Goal: Information Seeking & Learning: Learn about a topic

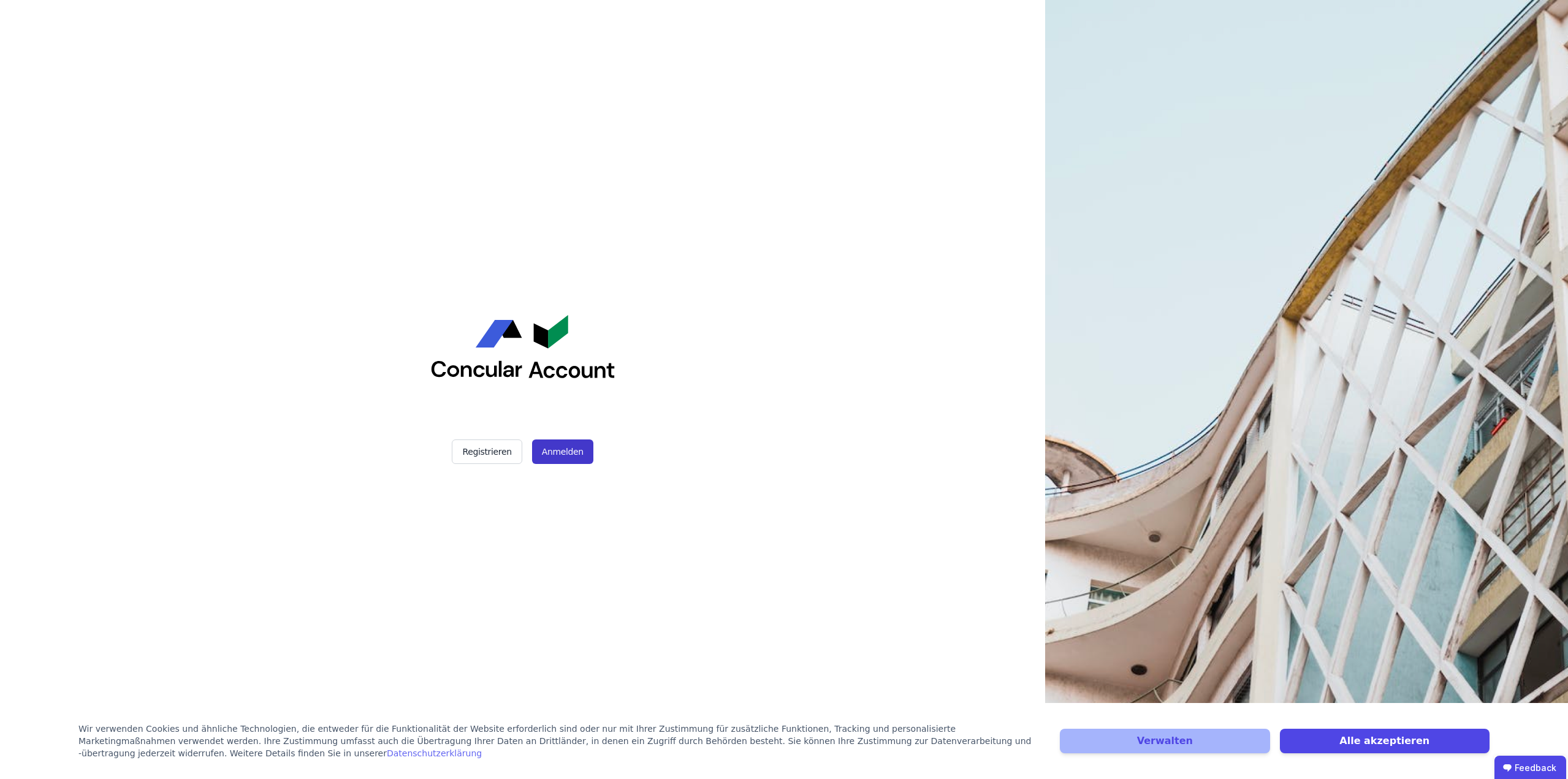
click at [541, 453] on button "Anmelden" at bounding box center [562, 452] width 61 height 25
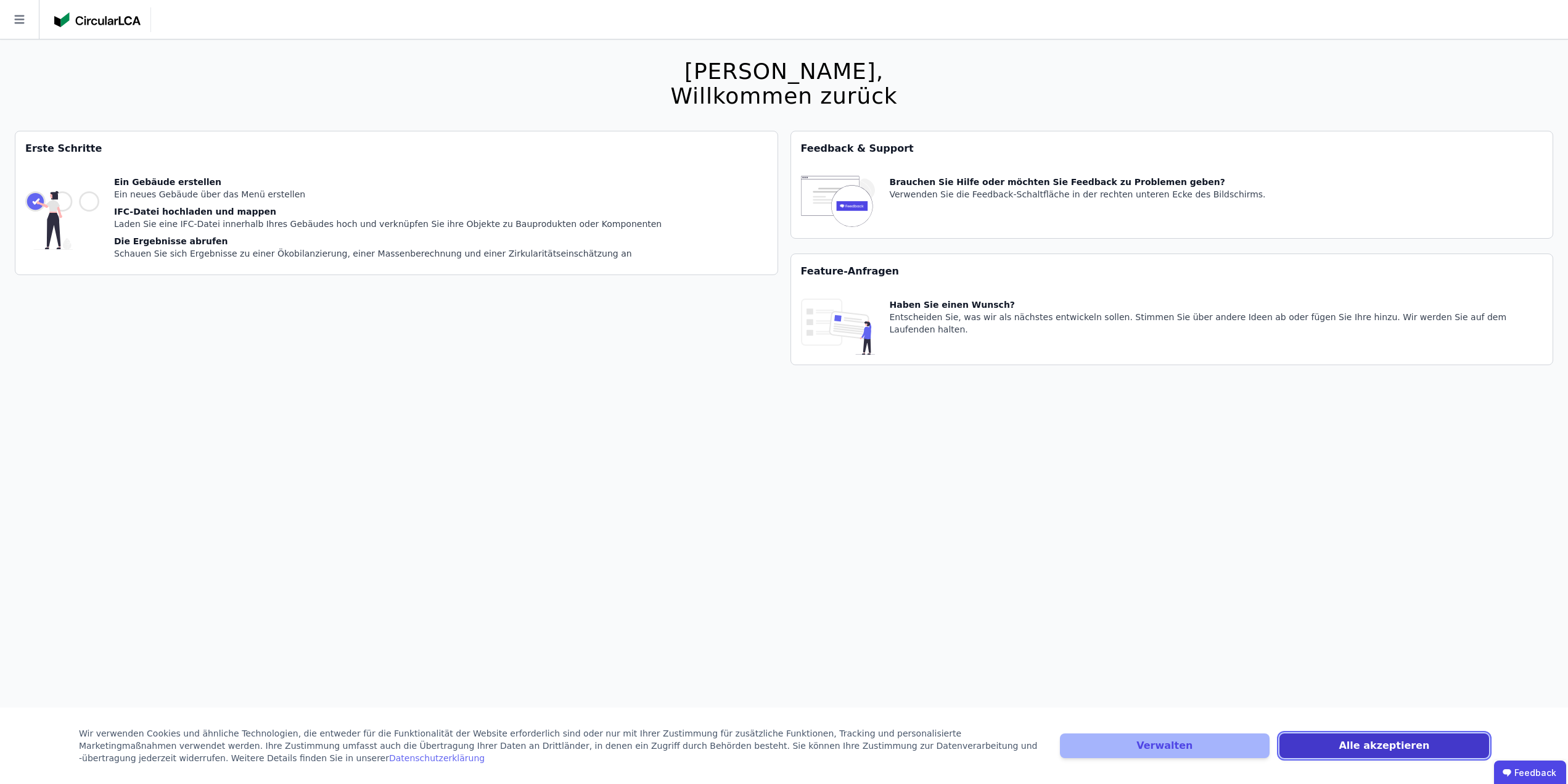
click at [1435, 746] on button "Alle akzeptieren" at bounding box center [1384, 746] width 209 height 25
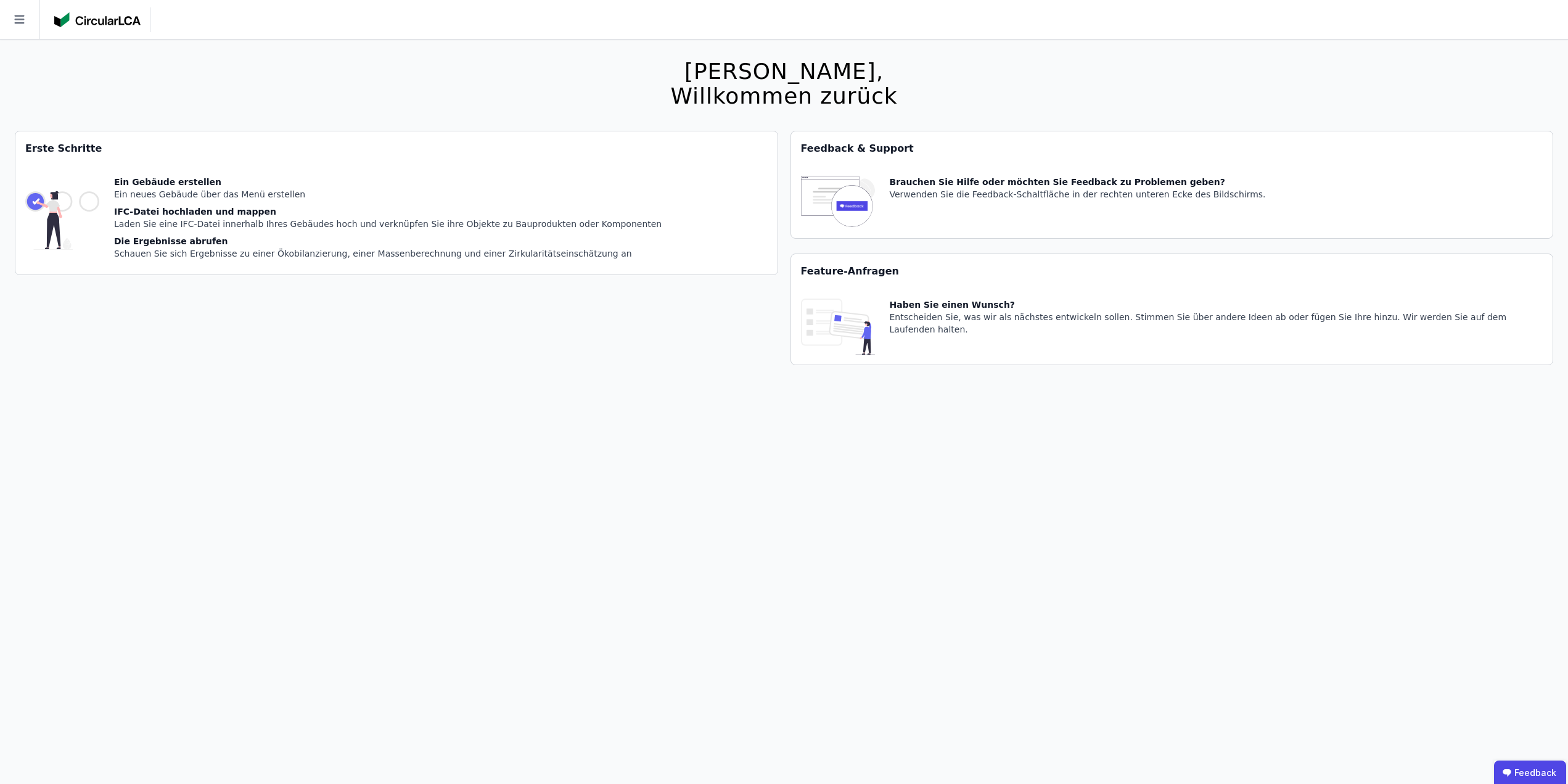
click at [30, 16] on icon at bounding box center [20, 20] width 39 height 39
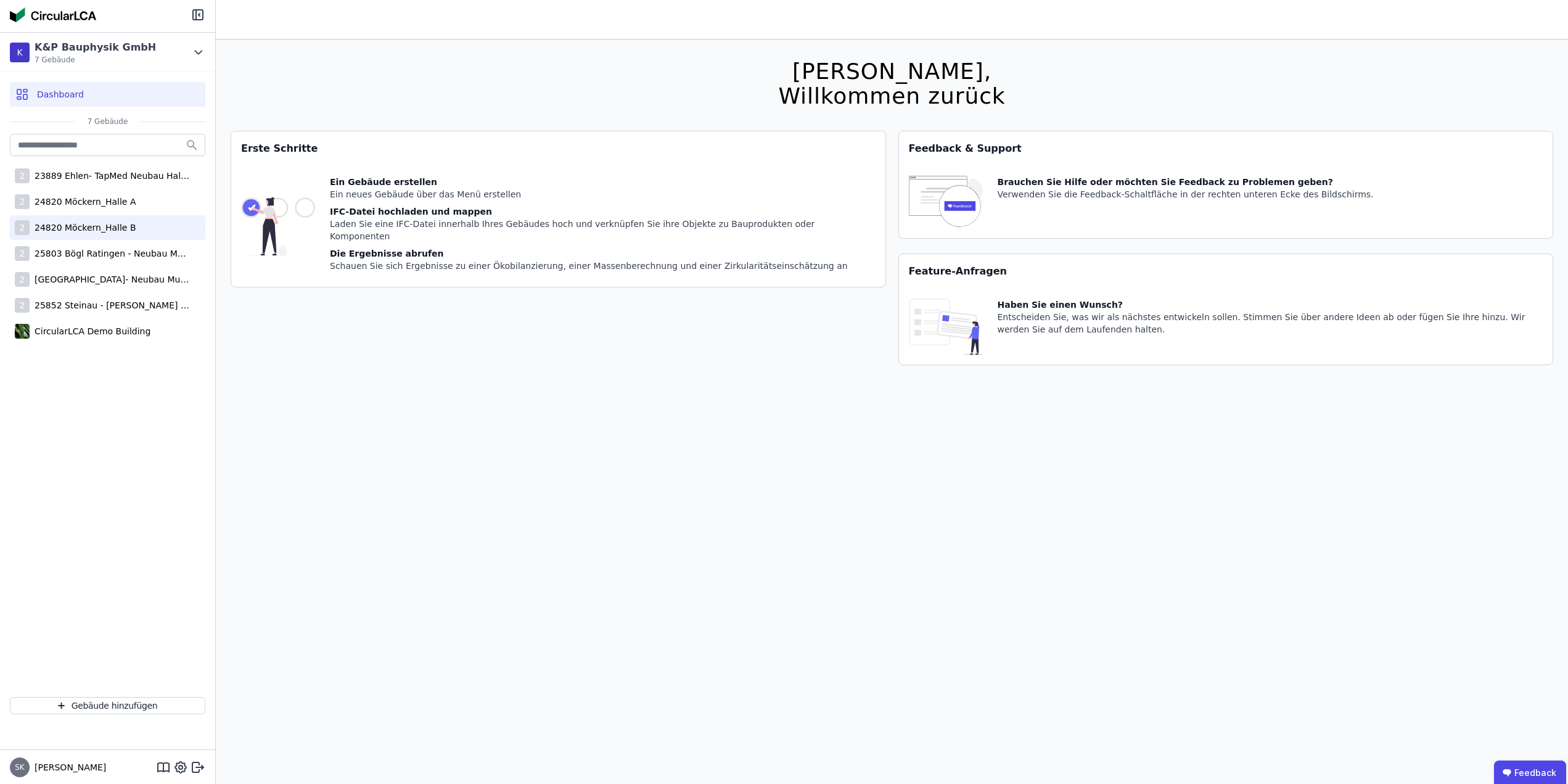
click at [89, 232] on div "24820 Möckern_Halle B" at bounding box center [83, 227] width 106 height 12
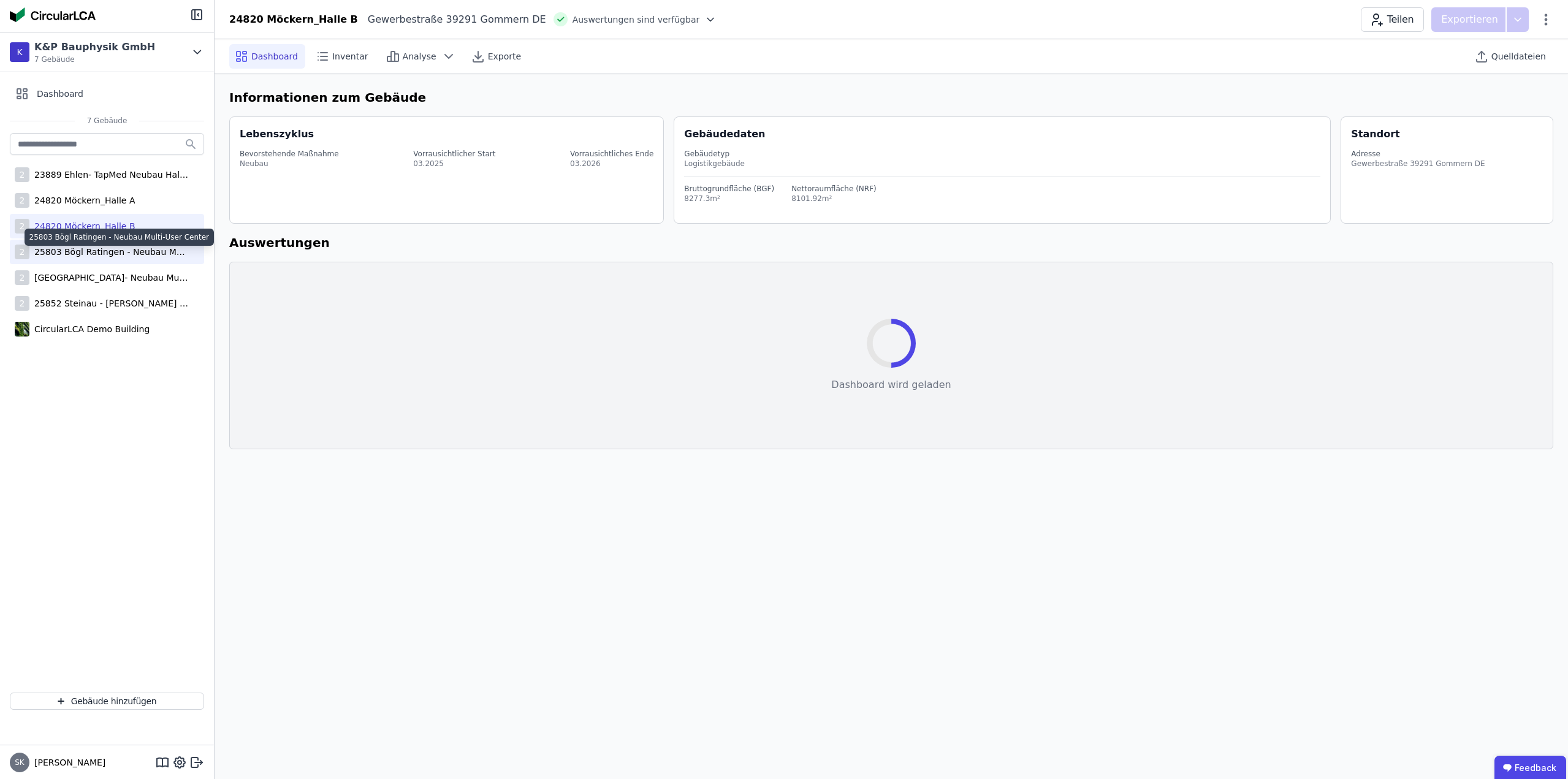
click at [95, 250] on div "25803 Bögl Ratingen - Neubau Multi-User Center" at bounding box center [109, 252] width 159 height 12
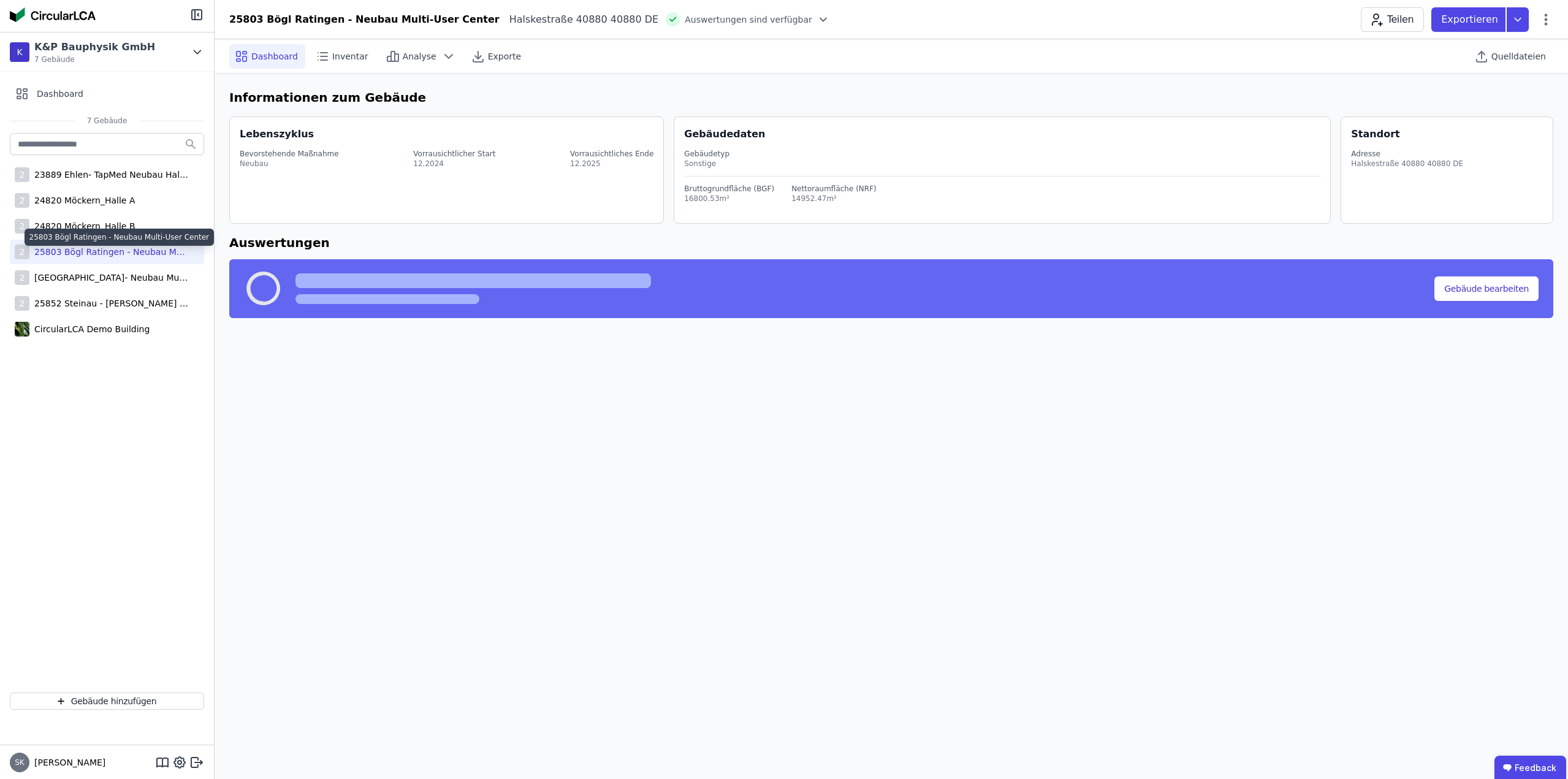
select select "*"
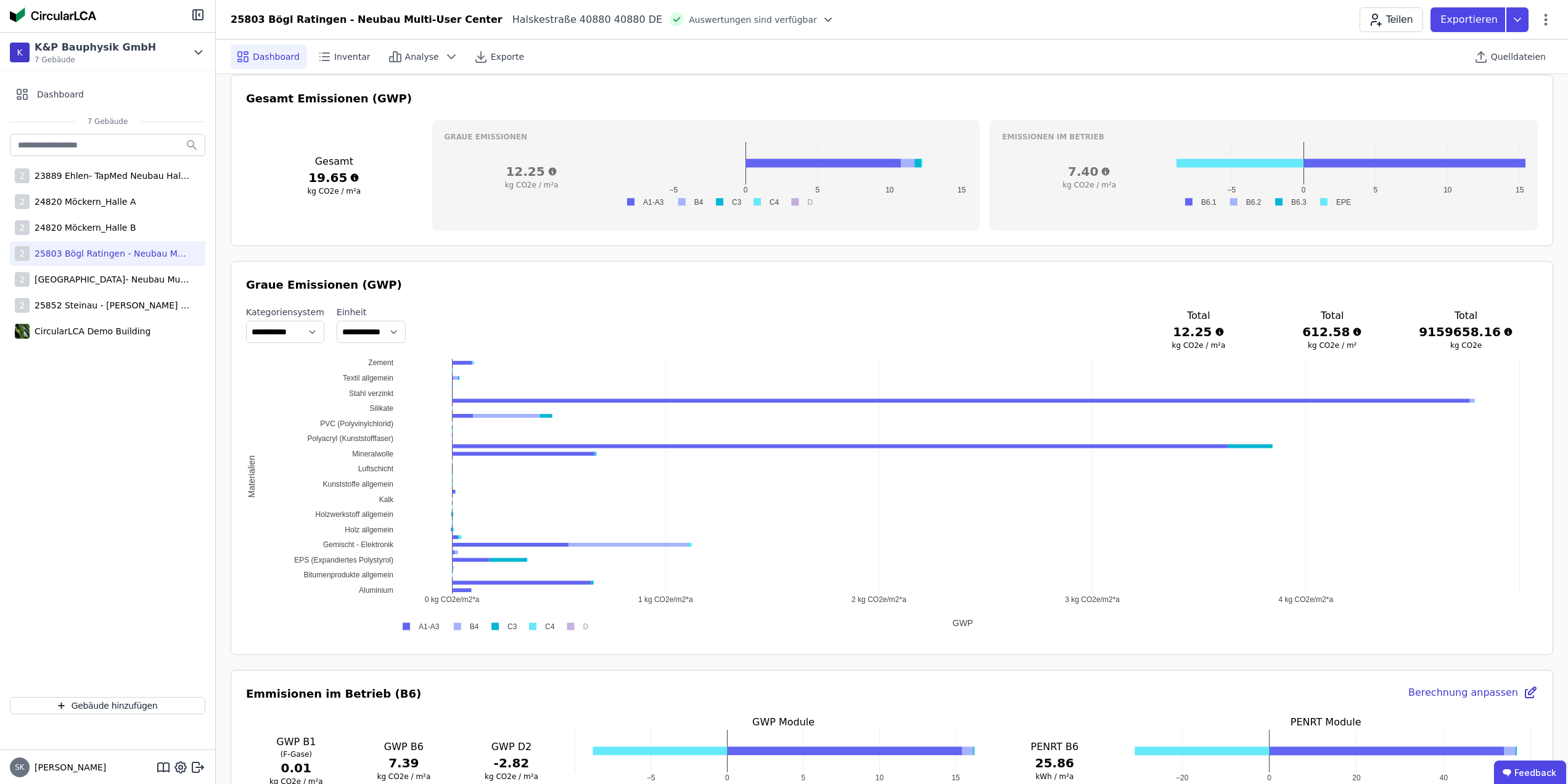
scroll to position [617, 0]
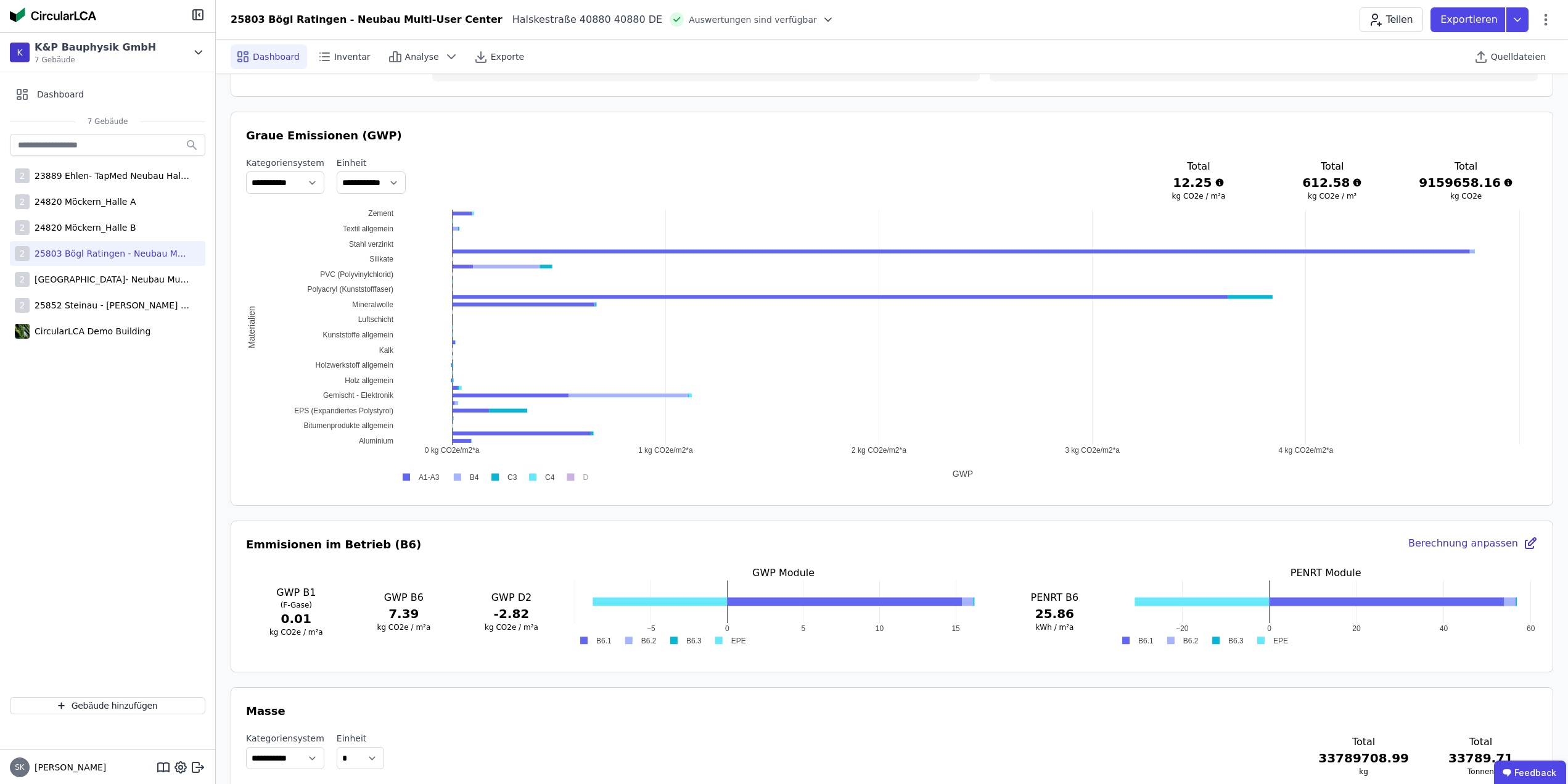
click at [1458, 547] on div "Berechnung anpassen" at bounding box center [1474, 545] width 129 height 17
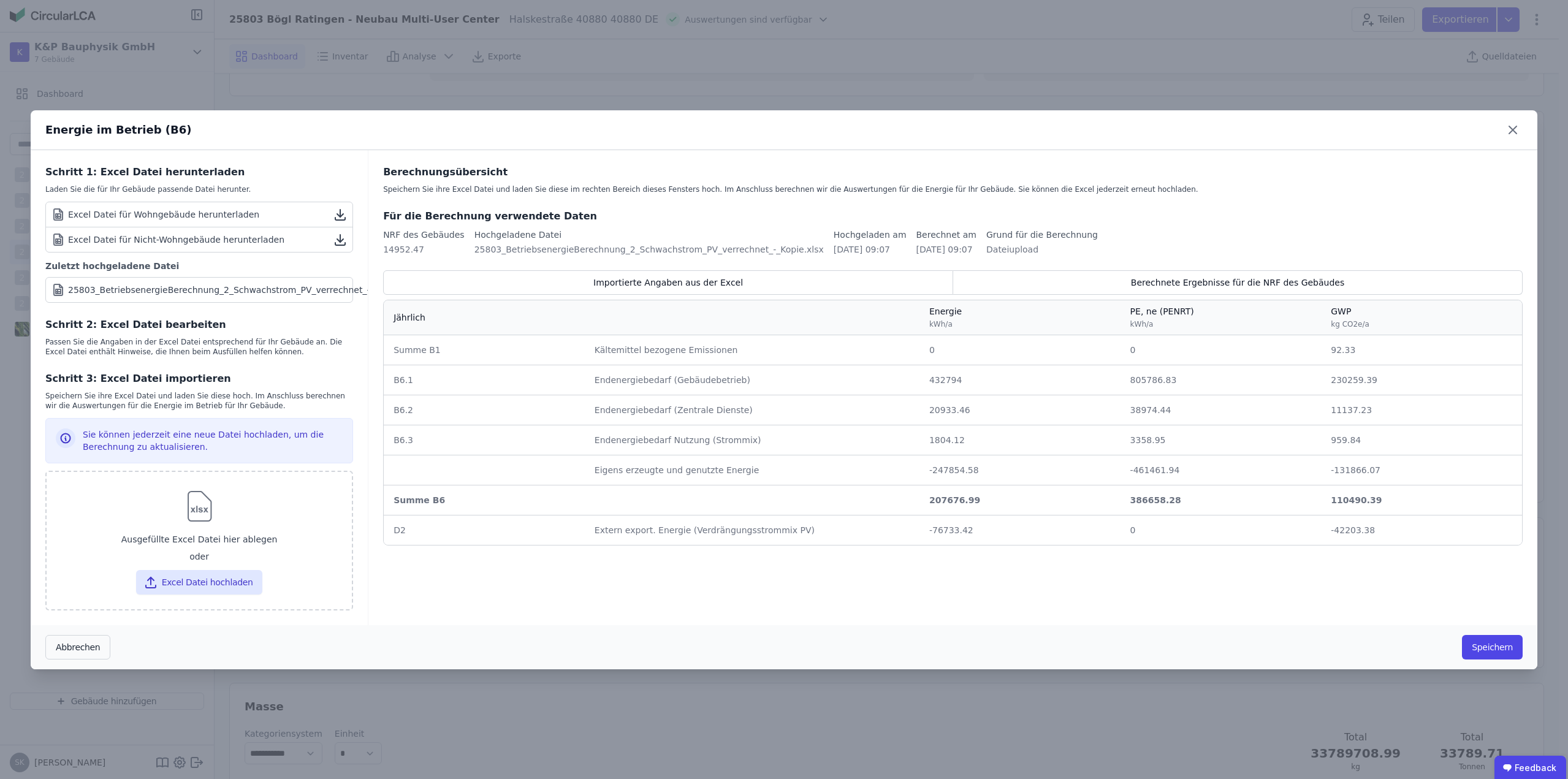
drag, startPoint x: 1512, startPoint y: 118, endPoint x: 1513, endPoint y: 110, distance: 8.1
click at [1512, 120] on icon at bounding box center [1512, 129] width 19 height 19
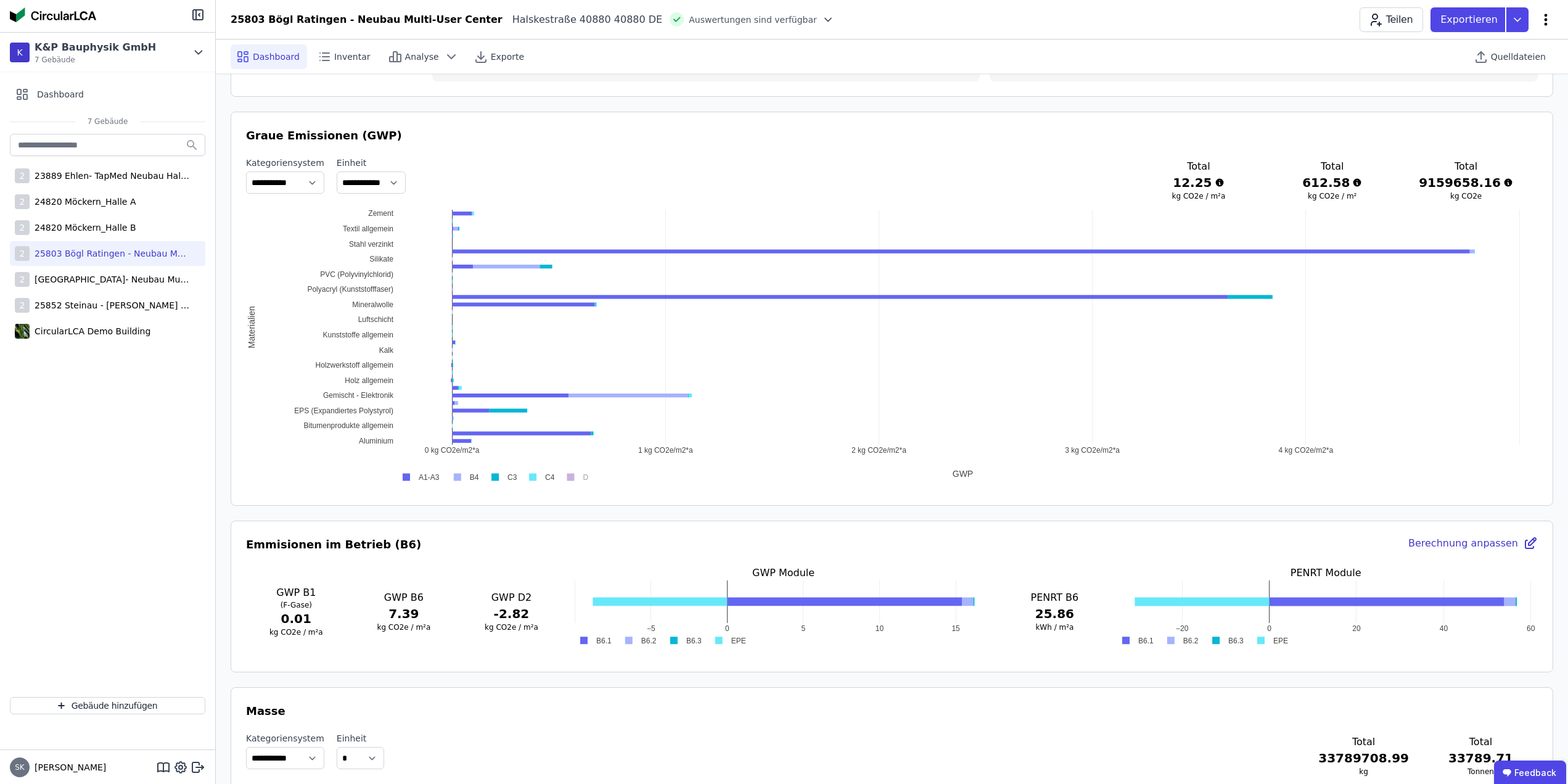
click at [1543, 19] on icon at bounding box center [1546, 19] width 14 height 14
click at [1536, 94] on div "Energie im Betrieb (B6)" at bounding box center [1493, 99] width 119 height 35
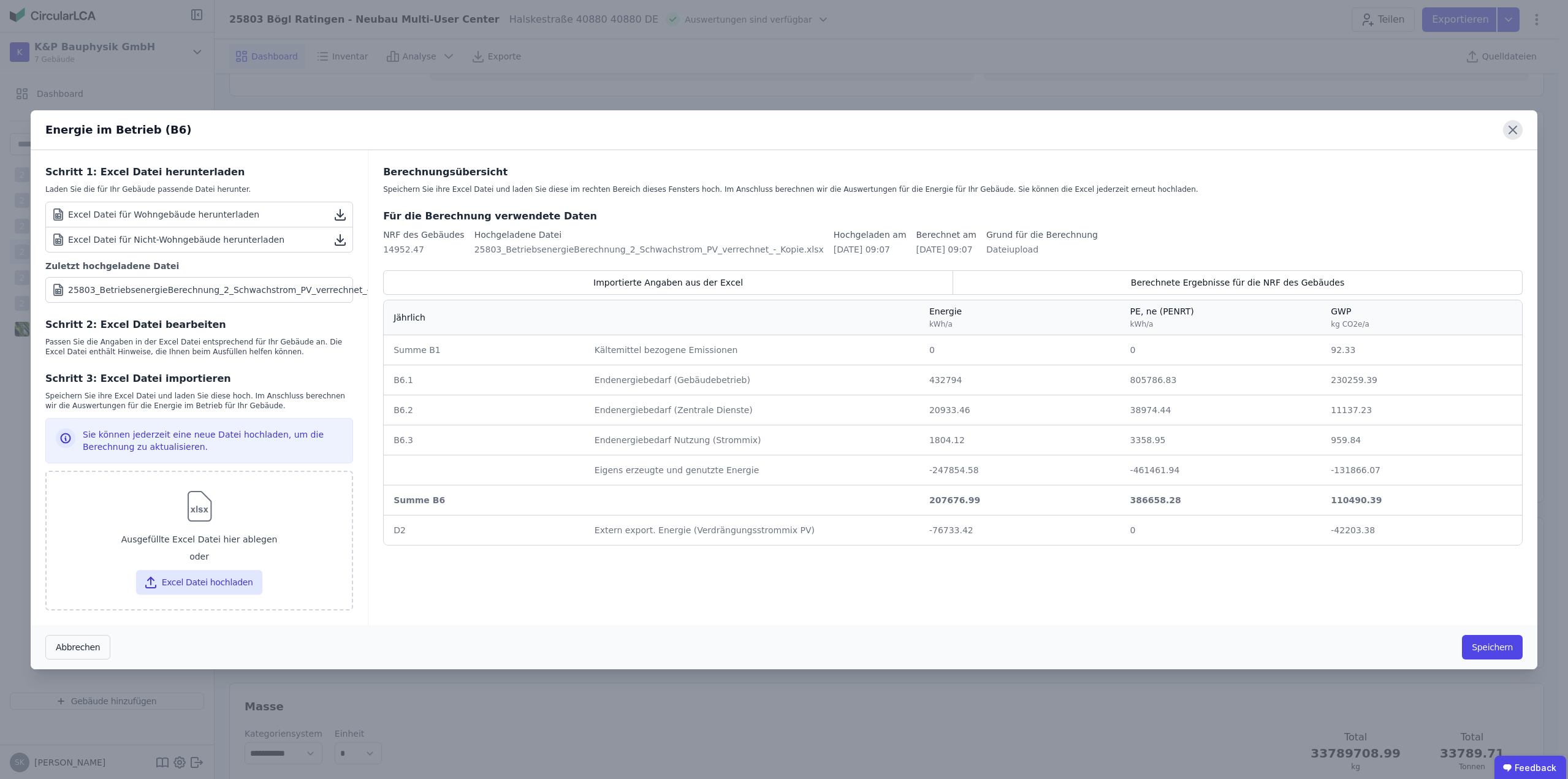
click at [1510, 129] on icon at bounding box center [1512, 129] width 19 height 19
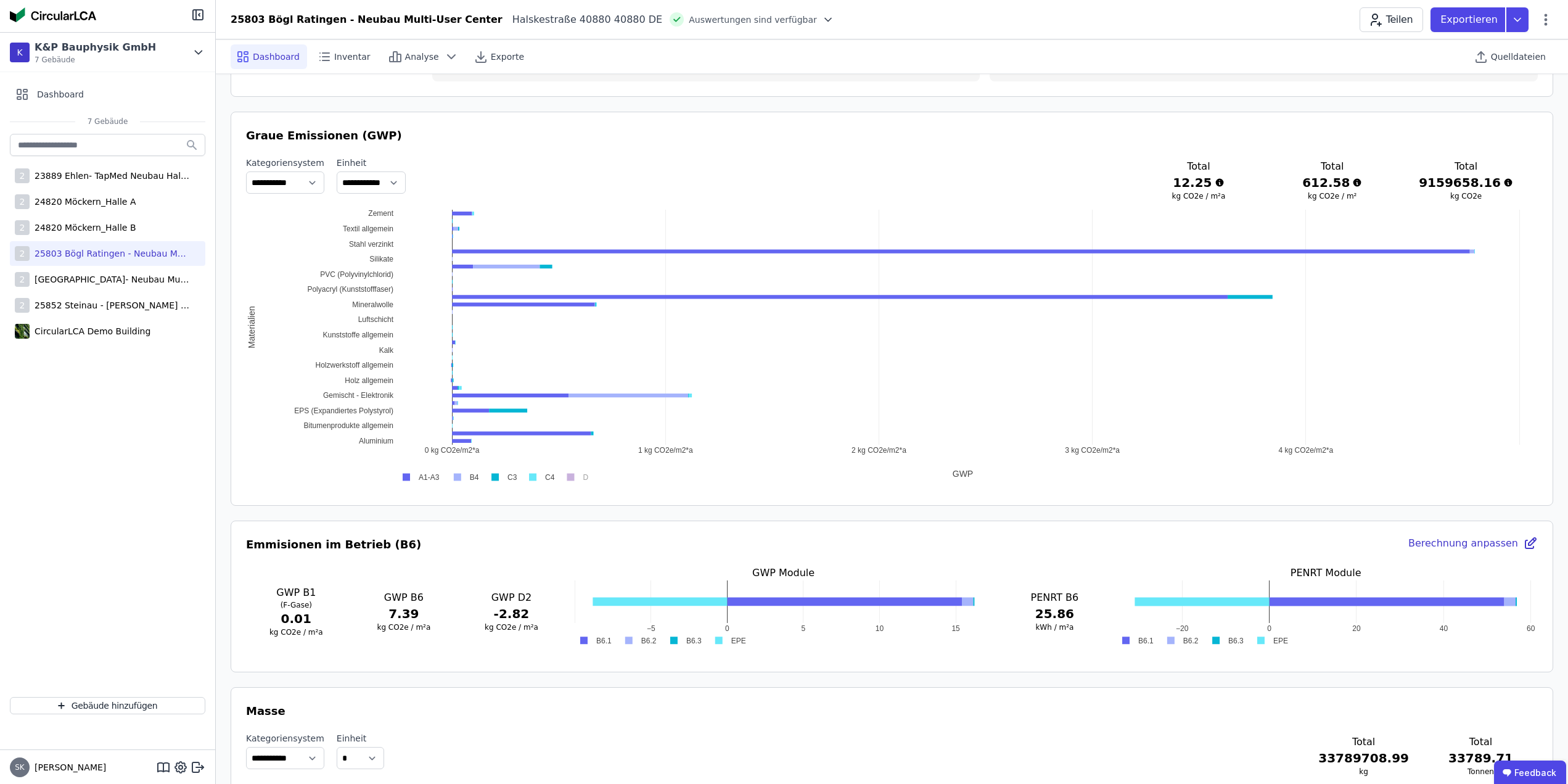
click at [1550, 5] on header "25803 Bögl Ratingen - Neubau Multi-User Center Halskestraße 40880 40880 DE Ausw…" at bounding box center [892, 20] width 1353 height 39
click at [1550, 12] on icon at bounding box center [1546, 19] width 14 height 14
click at [1516, 122] on span "Emissionen aus Betrieb" at bounding box center [1493, 134] width 100 height 25
